Goal: Complete application form

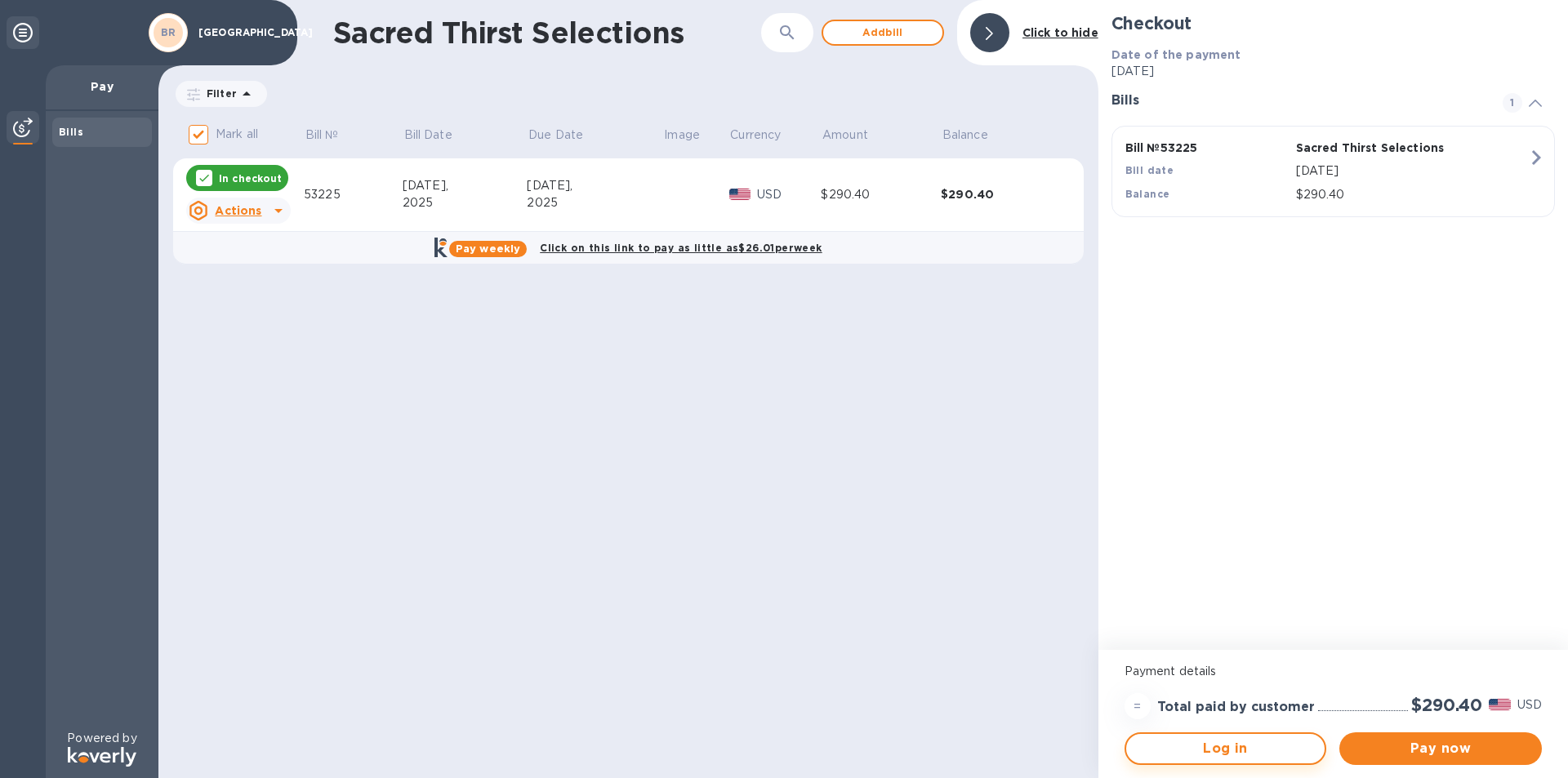
click at [1218, 750] on span "Log in" at bounding box center [1226, 748] width 174 height 19
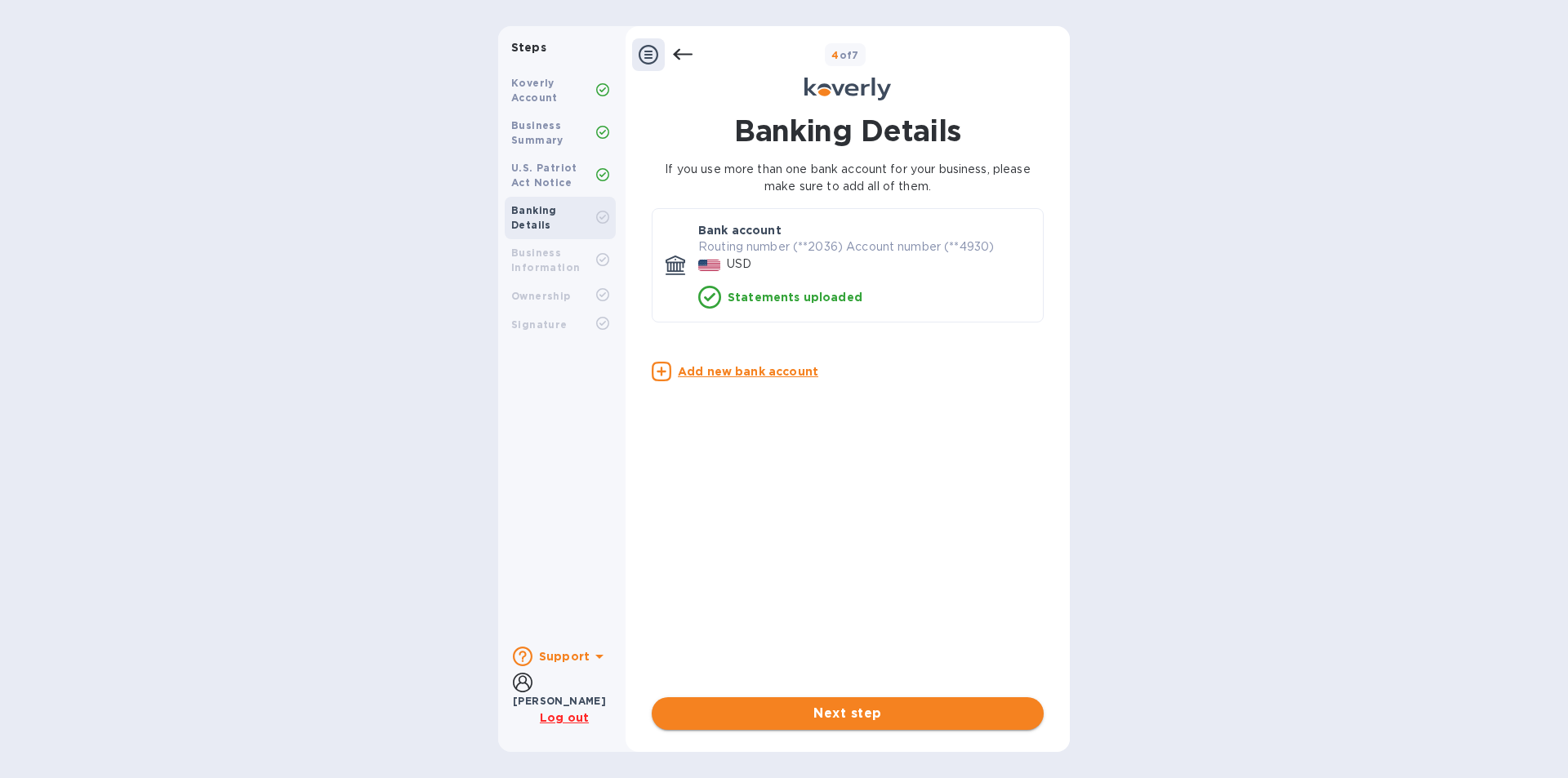
click at [841, 705] on span "Next step" at bounding box center [847, 713] width 365 height 19
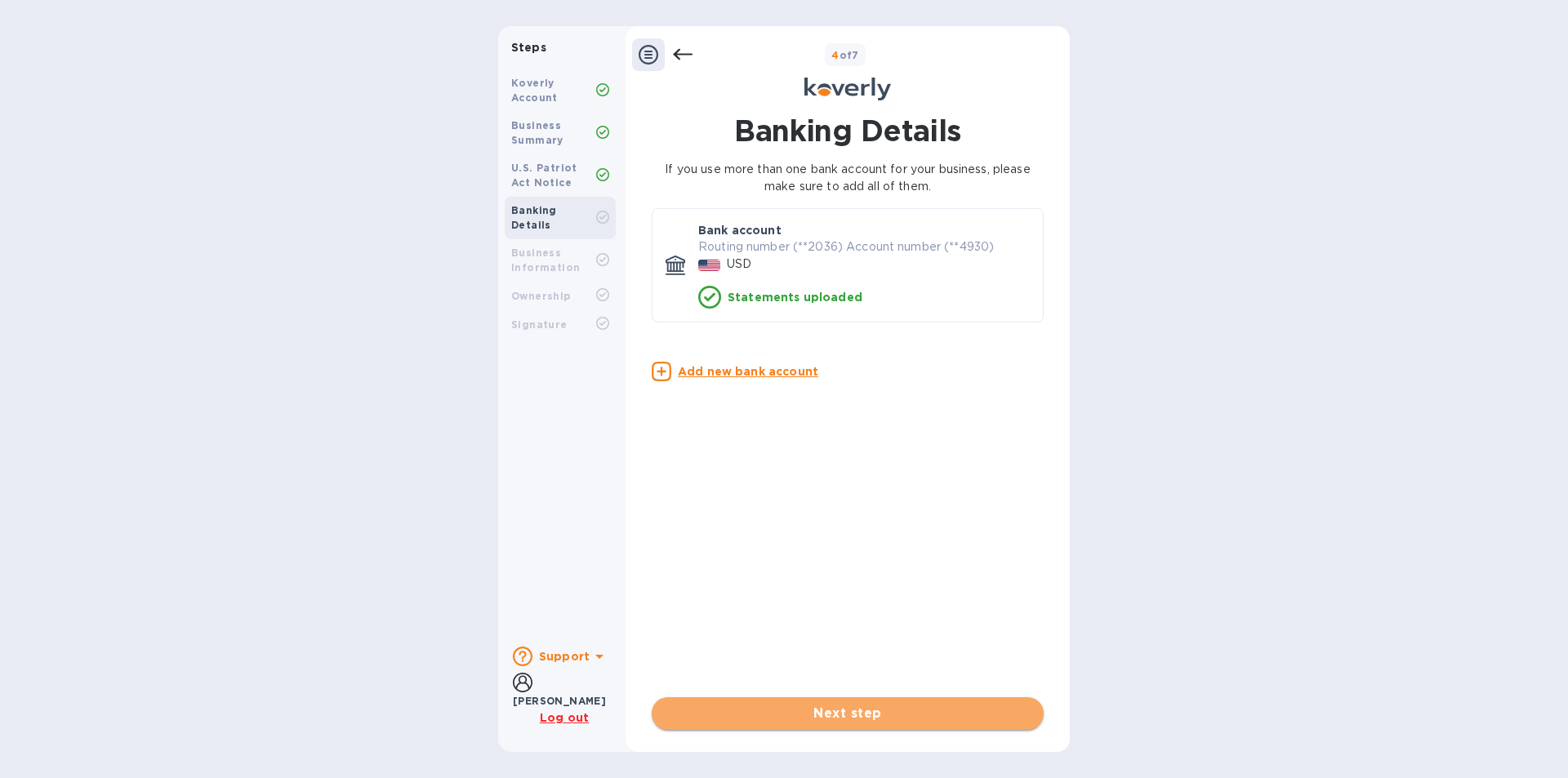
click at [835, 709] on span "Next step" at bounding box center [847, 713] width 365 height 19
click at [834, 709] on span "Next step" at bounding box center [847, 713] width 365 height 19
click at [832, 707] on span "Next step" at bounding box center [847, 713] width 365 height 19
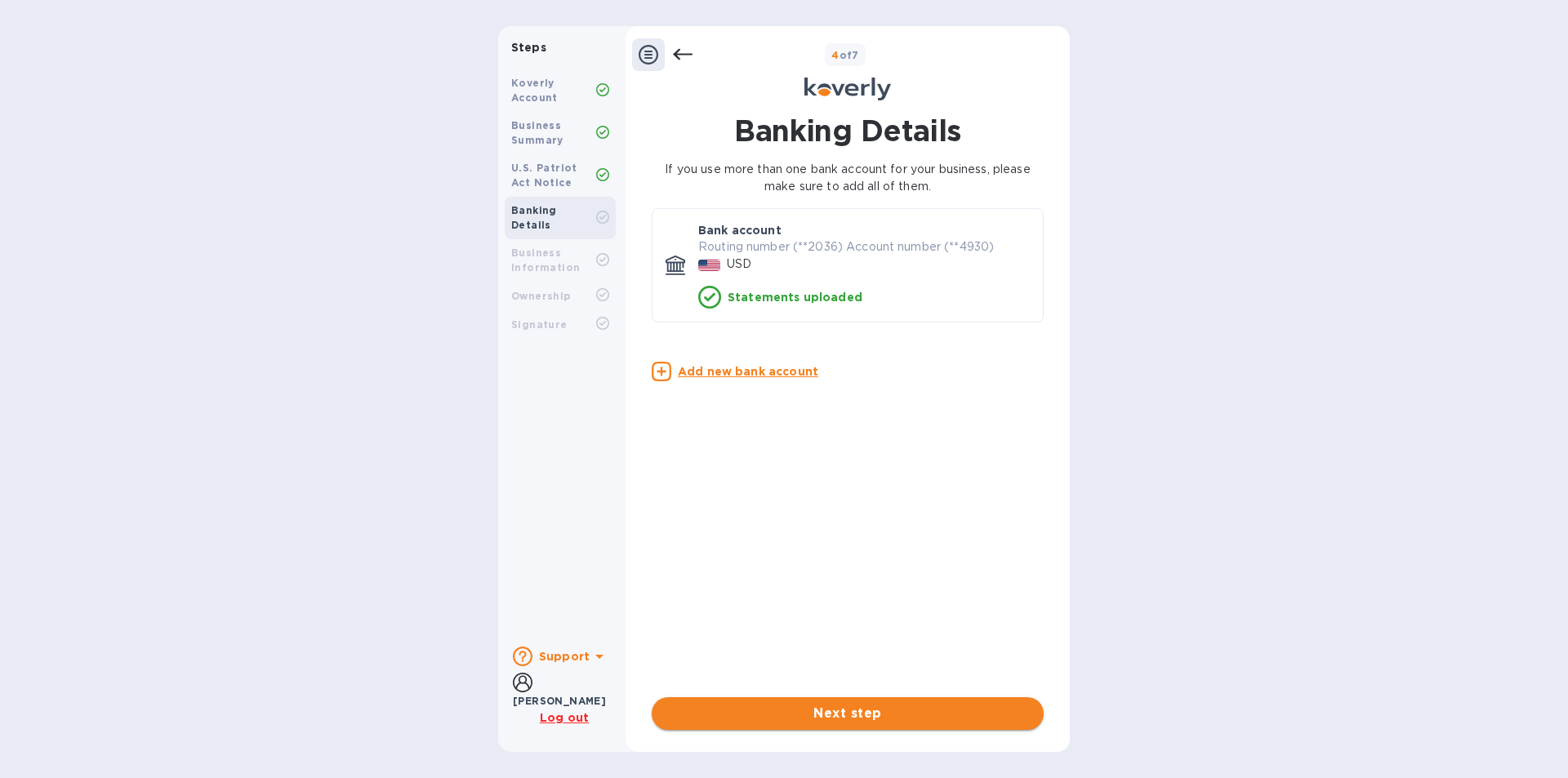
click at [832, 705] on span "Next step" at bounding box center [847, 713] width 365 height 19
click at [790, 256] on div "USD" at bounding box center [864, 264] width 338 height 24
click at [651, 55] on icon at bounding box center [647, 54] width 19 height 19
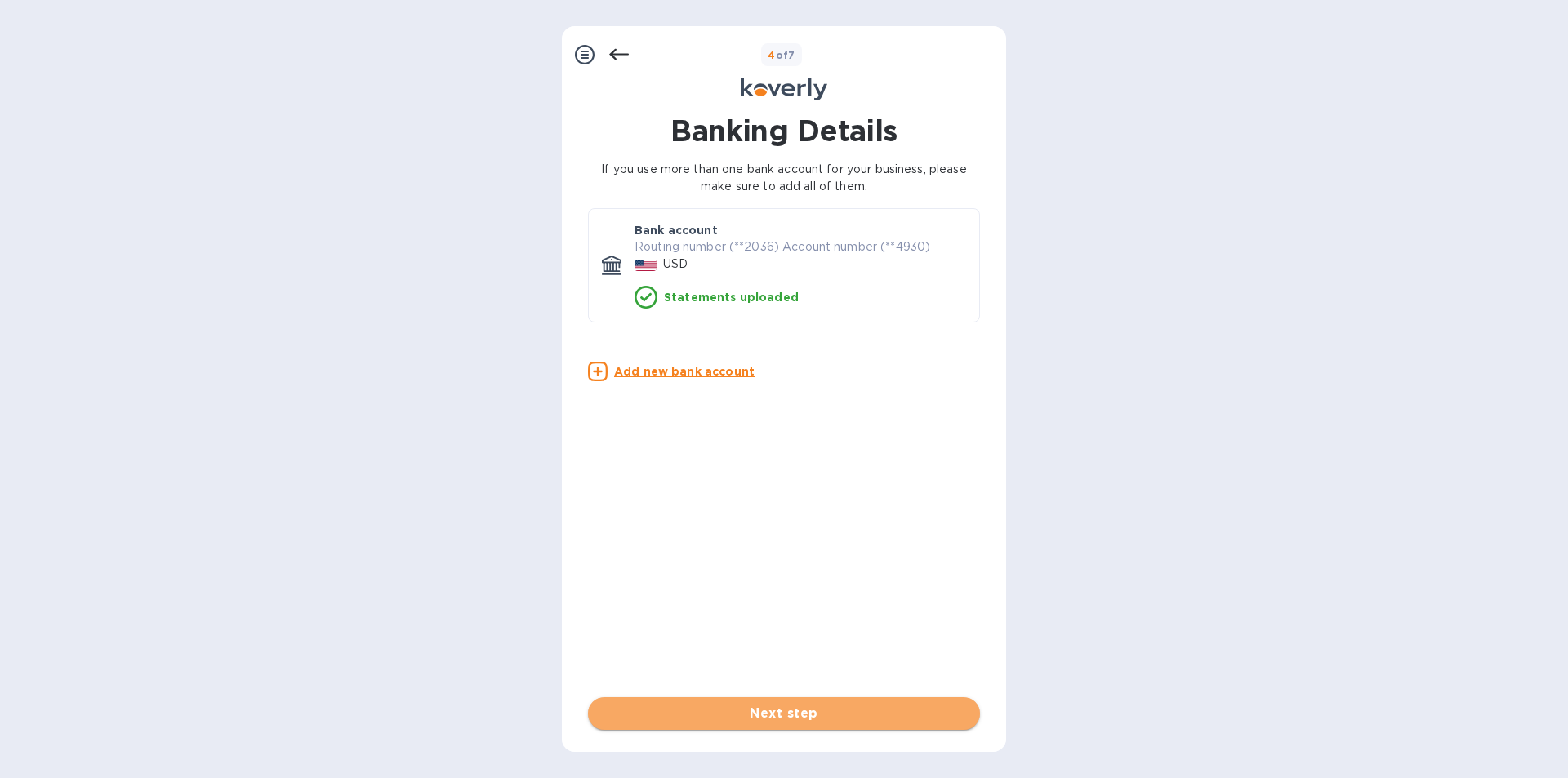
click at [780, 706] on span "Next step" at bounding box center [784, 713] width 365 height 19
click at [624, 48] on icon at bounding box center [618, 54] width 19 height 19
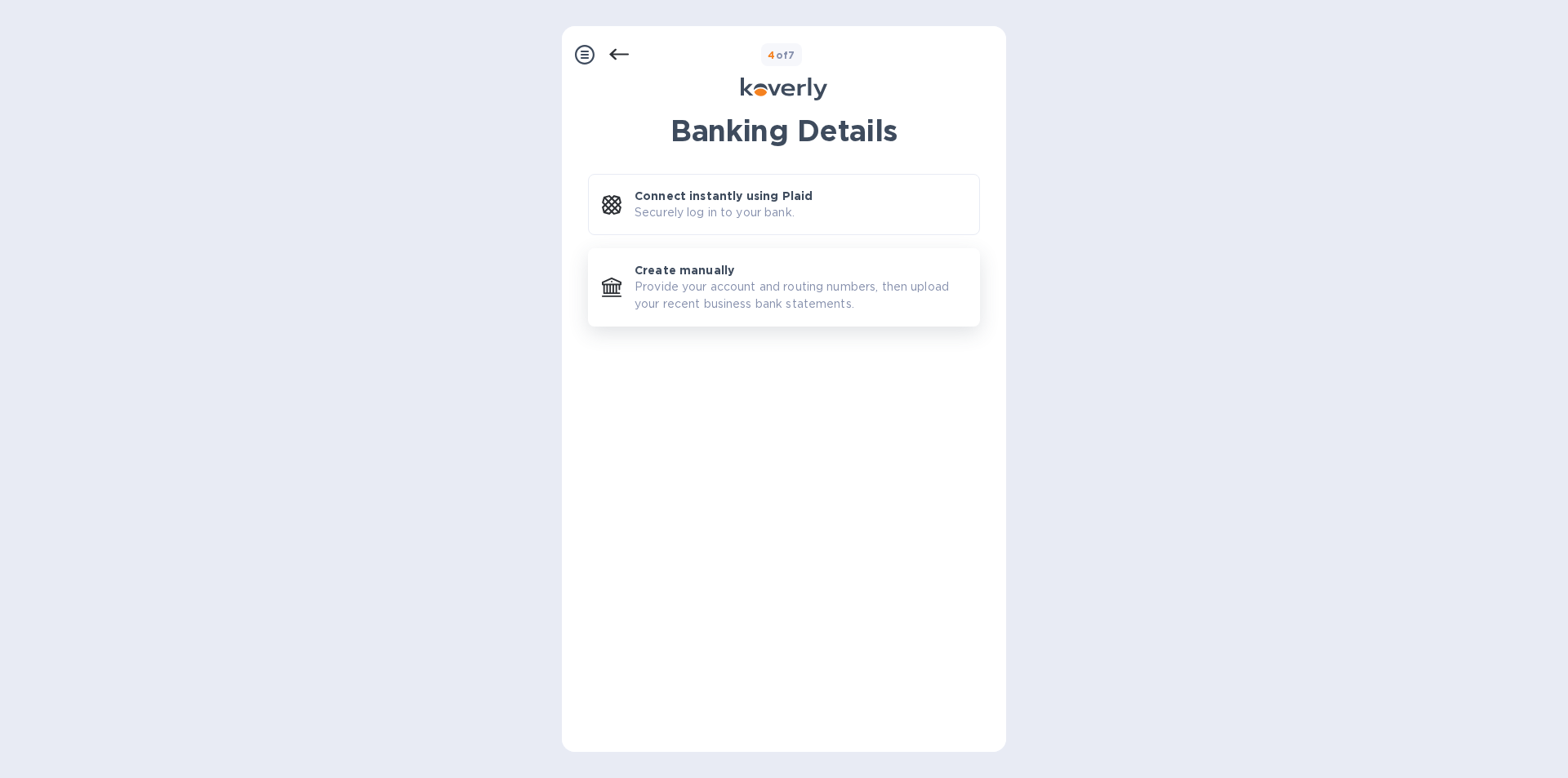
click at [703, 299] on p "Provide your account and routing numbers, then upload your recent business bank…" at bounding box center [800, 295] width 331 height 34
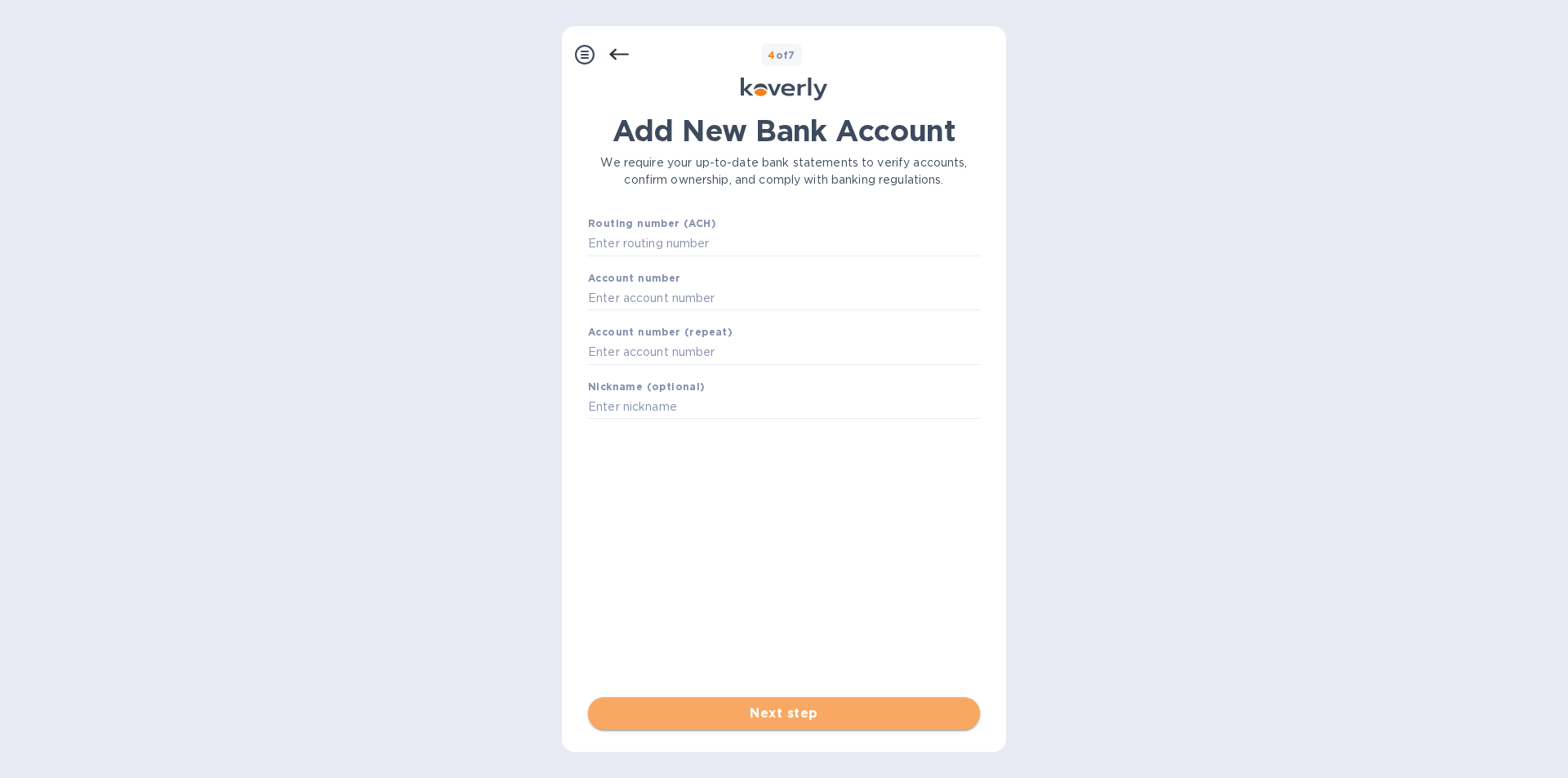
click at [793, 715] on span "Next step" at bounding box center [784, 713] width 365 height 19
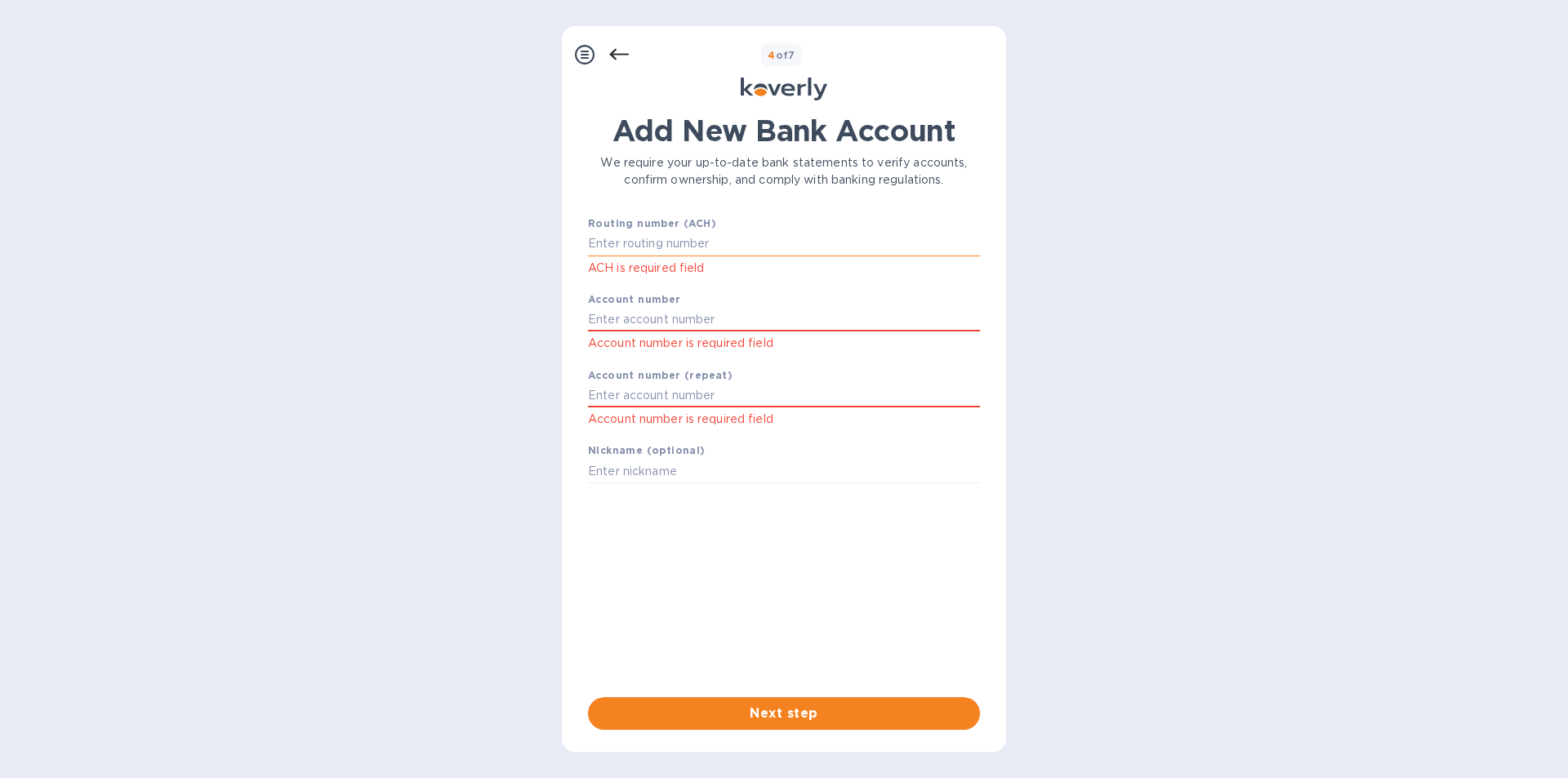
click at [727, 251] on input "text" at bounding box center [783, 244] width 392 height 25
click at [586, 50] on icon at bounding box center [584, 54] width 19 height 19
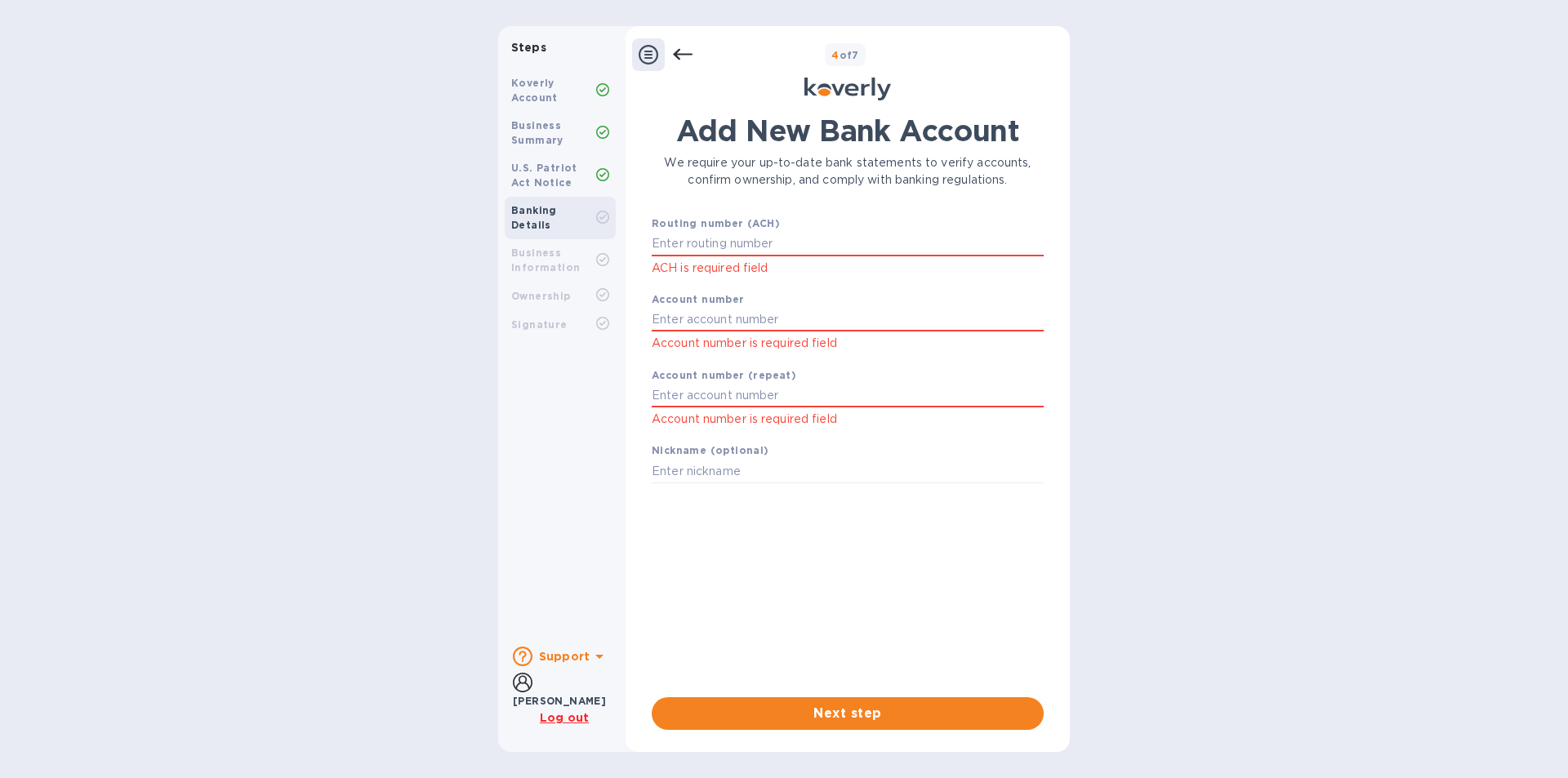
click at [541, 248] on b "Business Information" at bounding box center [545, 260] width 69 height 27
